Goal: Use online tool/utility

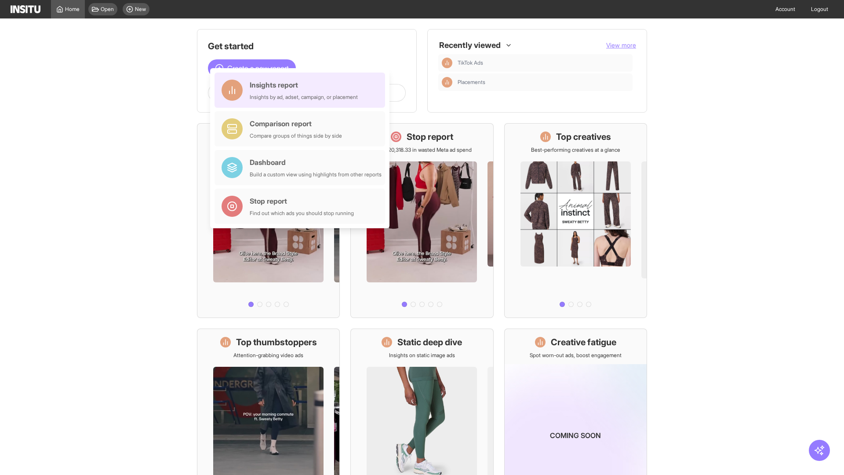
click at [302, 90] on div "Insights report Insights by ad, adset, campaign, or placement" at bounding box center [304, 90] width 108 height 21
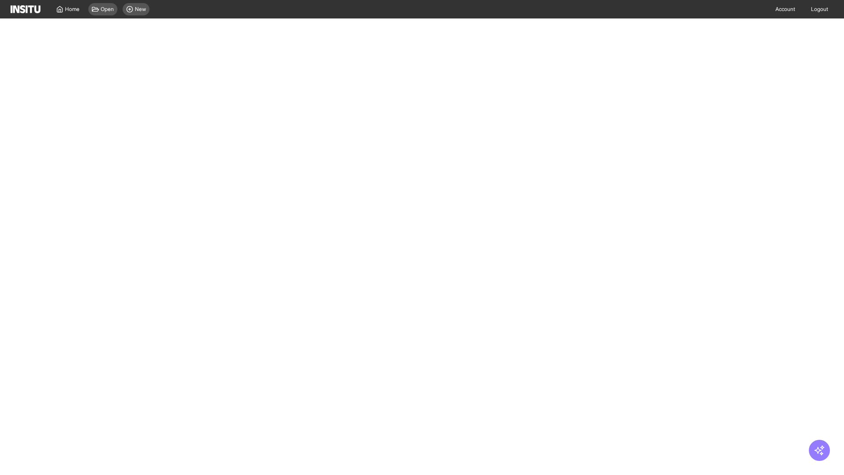
select select "**"
